Goal: Check status: Check status

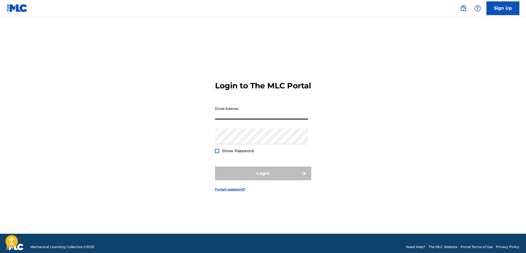
click at [229, 119] on input "Email Address" at bounding box center [261, 112] width 93 height 16
click at [161, 132] on div "Login to The MLC Portal Email Address Password Show Password Login Forgot passw…" at bounding box center [263, 131] width 385 height 203
type input "[EMAIL_ADDRESS][PERSON_NAME][DOMAIN_NAME]"
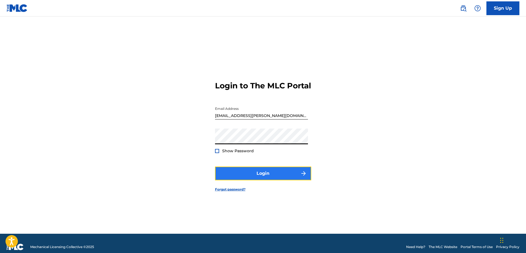
click at [238, 174] on button "Login" at bounding box center [263, 173] width 96 height 14
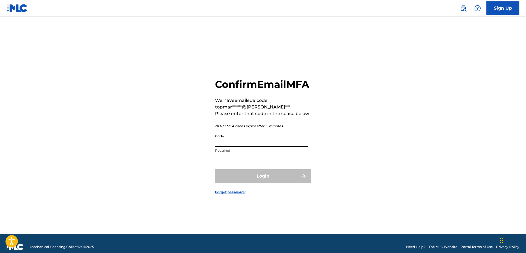
click at [245, 146] on input "Code" at bounding box center [261, 139] width 93 height 16
click at [232, 147] on input "Code" at bounding box center [261, 139] width 93 height 16
paste input "216916"
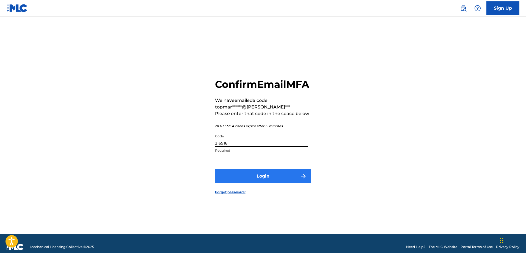
type input "216916"
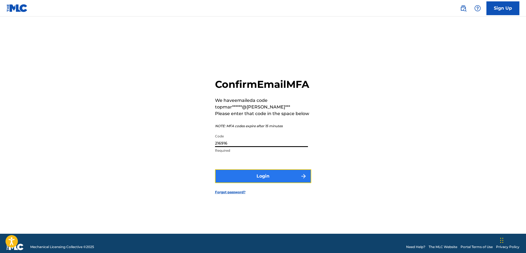
click at [234, 183] on button "Login" at bounding box center [263, 176] width 96 height 14
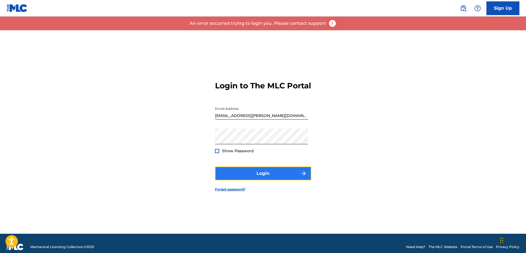
click at [249, 176] on button "Login" at bounding box center [263, 173] width 96 height 14
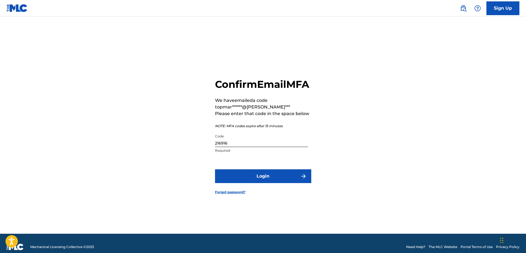
click at [254, 145] on input "216916" at bounding box center [261, 139] width 93 height 16
drag, startPoint x: 217, startPoint y: 148, endPoint x: 199, endPoint y: 148, distance: 17.9
click at [199, 148] on div "Confirm Email MFA We have emailed a code to pmar******@[PERSON_NAME]*** Please …" at bounding box center [263, 131] width 385 height 203
paste input "44519"
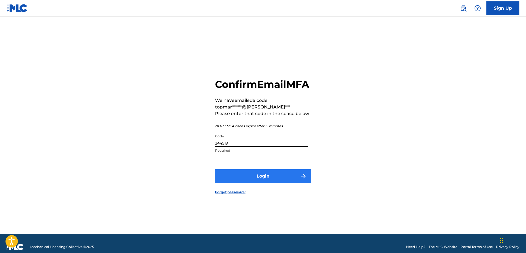
type input "244519"
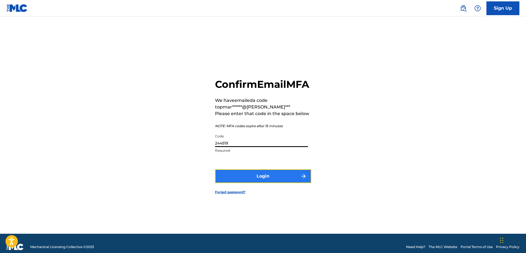
click at [245, 177] on button "Login" at bounding box center [263, 176] width 96 height 14
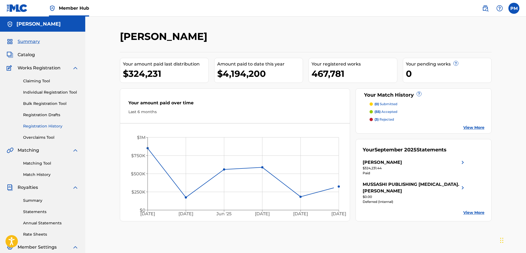
click at [58, 125] on link "Registration History" at bounding box center [51, 126] width 56 height 6
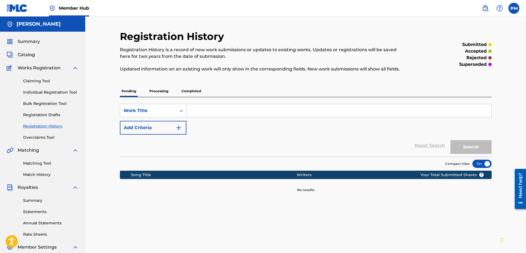
click at [149, 92] on p "Processing" at bounding box center [159, 91] width 22 height 12
